Goal: Task Accomplishment & Management: Use online tool/utility

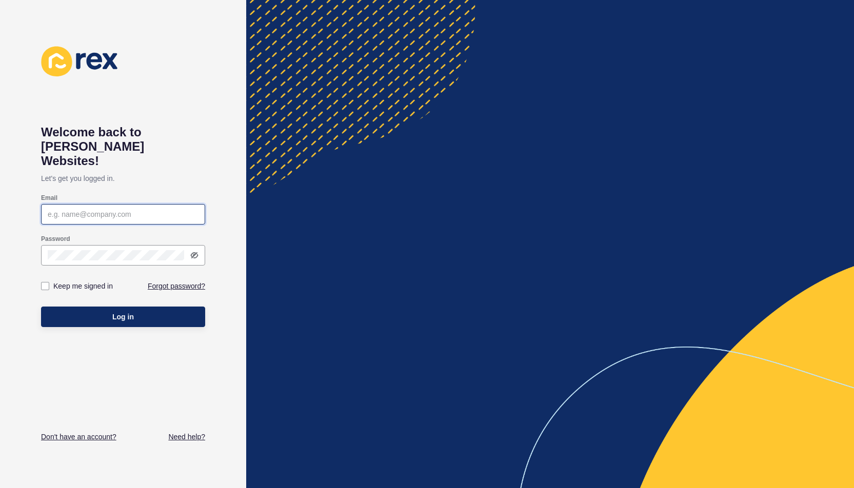
type input "[PERSON_NAME][EMAIL_ADDRESS][DOMAIN_NAME]"
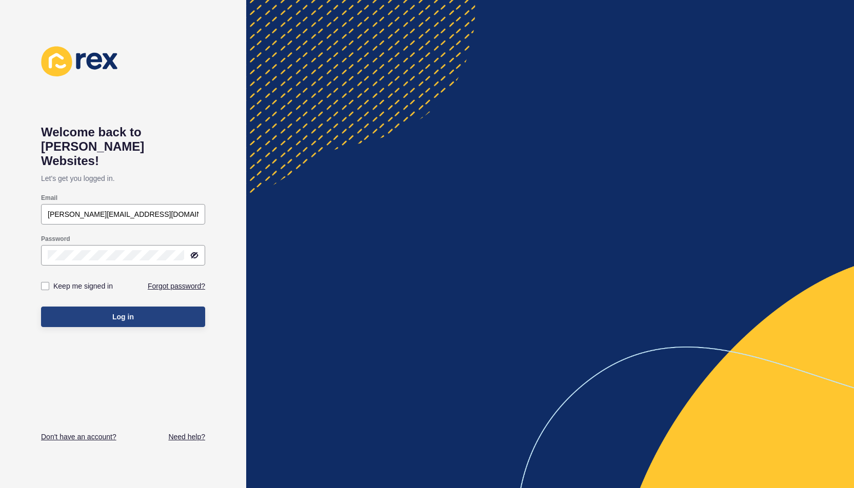
click at [131, 312] on span "Log in" at bounding box center [123, 317] width 22 height 10
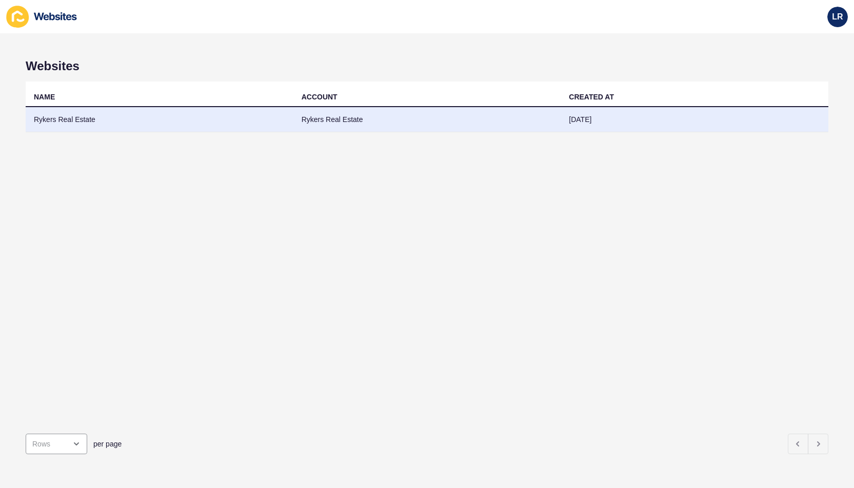
click at [71, 121] on td "Rykers Real Estate" at bounding box center [160, 119] width 268 height 25
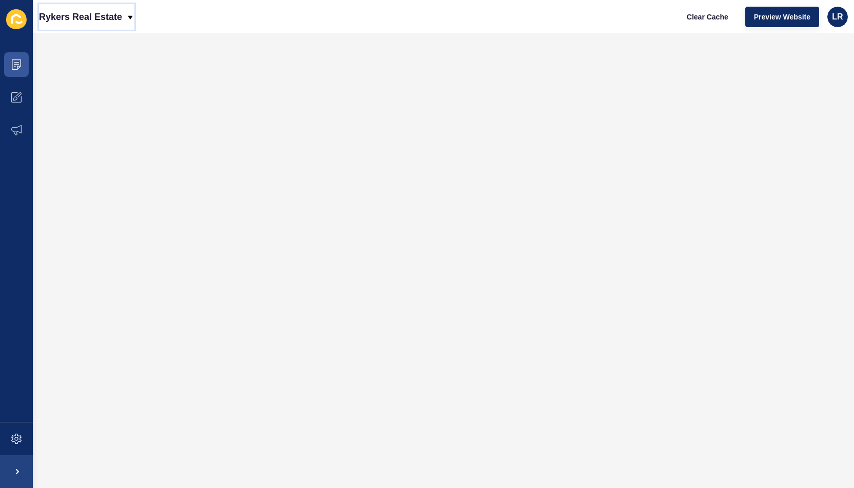
click at [128, 14] on icon at bounding box center [130, 17] width 8 height 8
click at [73, 47] on div "Back to website list" at bounding box center [83, 47] width 73 height 18
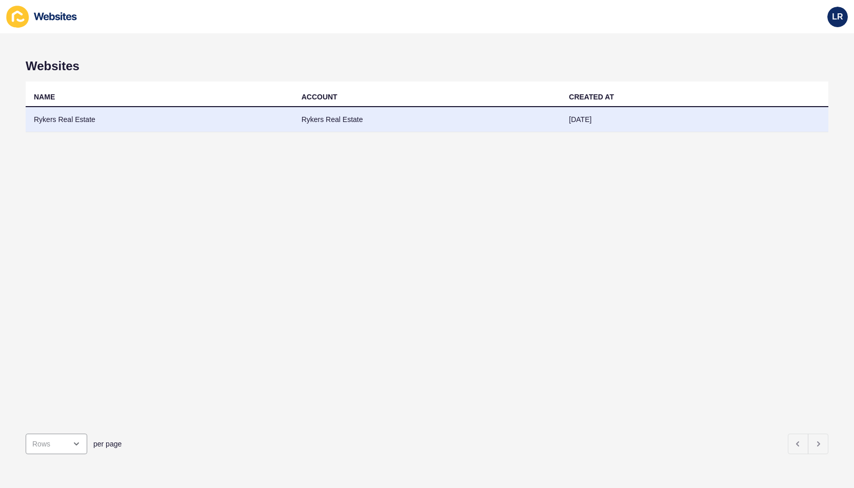
click at [60, 119] on td "Rykers Real Estate" at bounding box center [160, 119] width 268 height 25
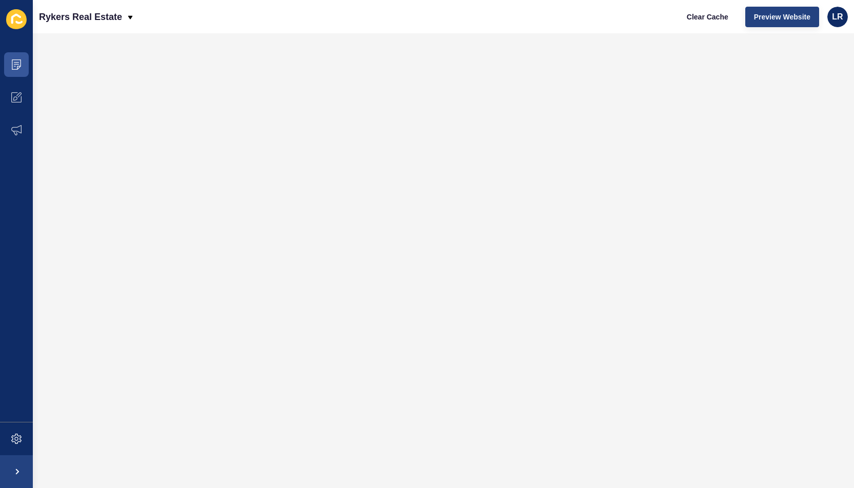
click at [793, 14] on span "Preview Website" at bounding box center [782, 17] width 56 height 10
click at [792, 17] on span "Preview Website" at bounding box center [782, 17] width 56 height 10
